Goal: Find specific page/section: Find specific page/section

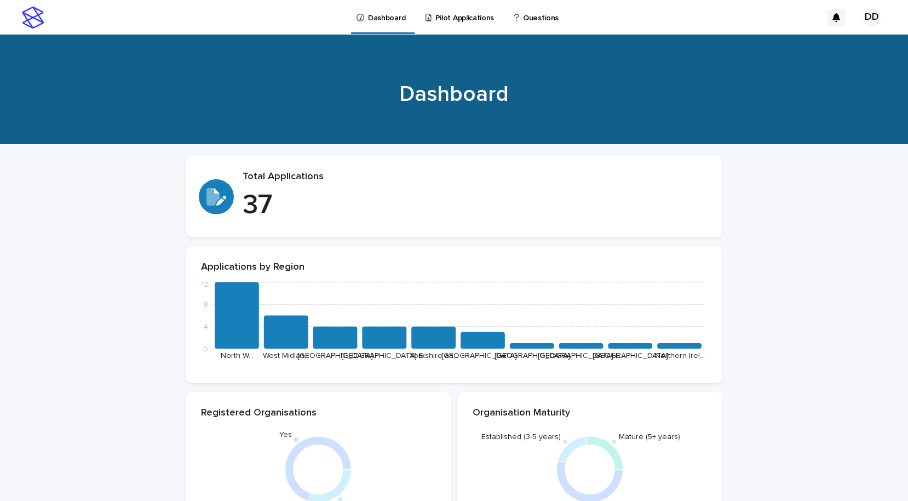
click at [469, 8] on p "Pilot Applications" at bounding box center [464, 11] width 59 height 23
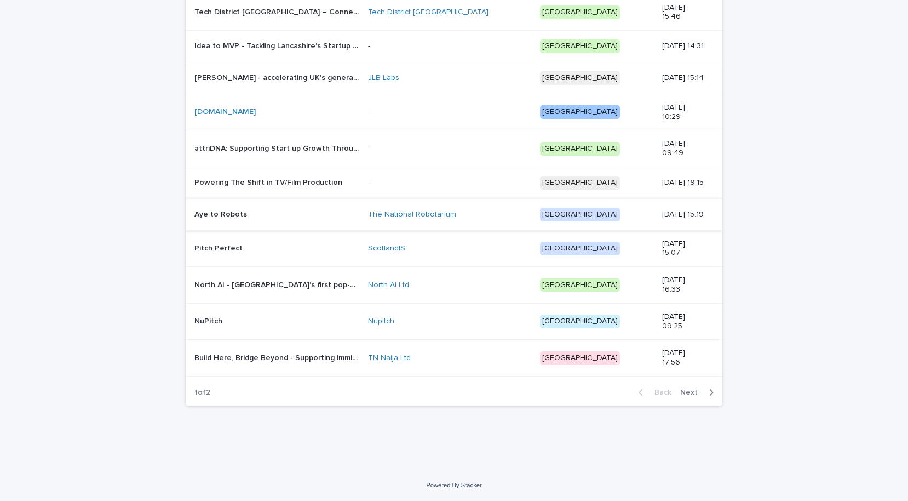
scroll to position [941, 0]
click at [683, 391] on span "Next" at bounding box center [692, 392] width 24 height 8
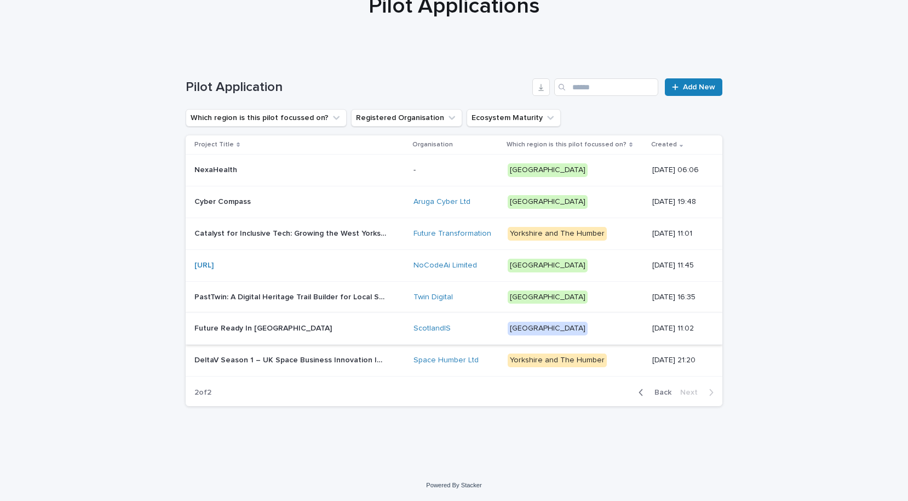
scroll to position [84, 0]
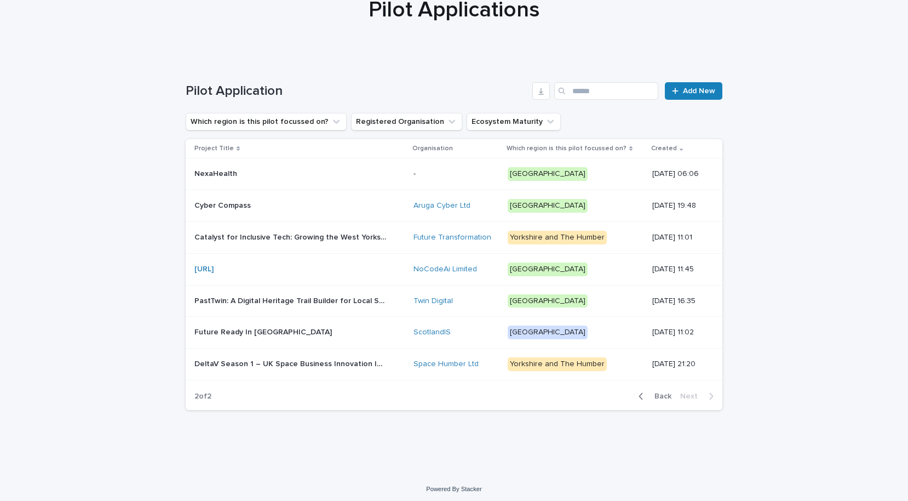
click at [326, 298] on p "PastTwin: A Digital Heritage Trail Builder for Local Storytelling" at bounding box center [291, 300] width 194 height 12
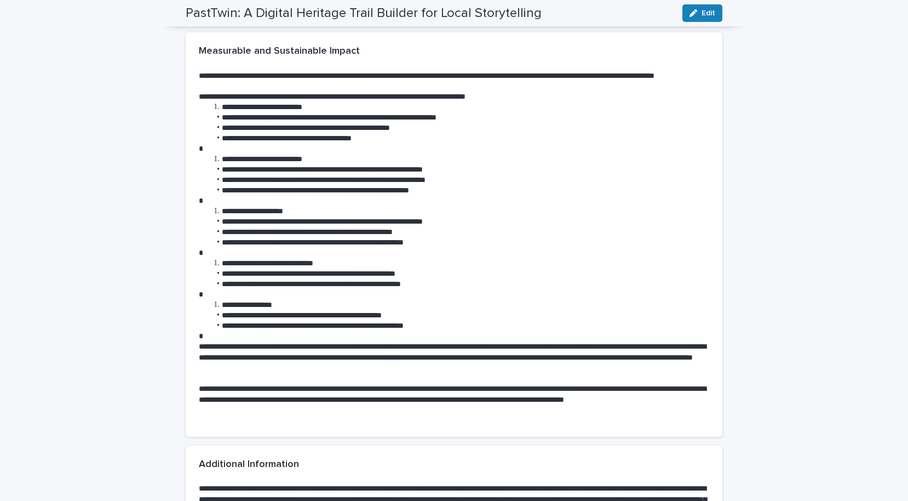
scroll to position [1460, 0]
